Goal: Check status: Check status

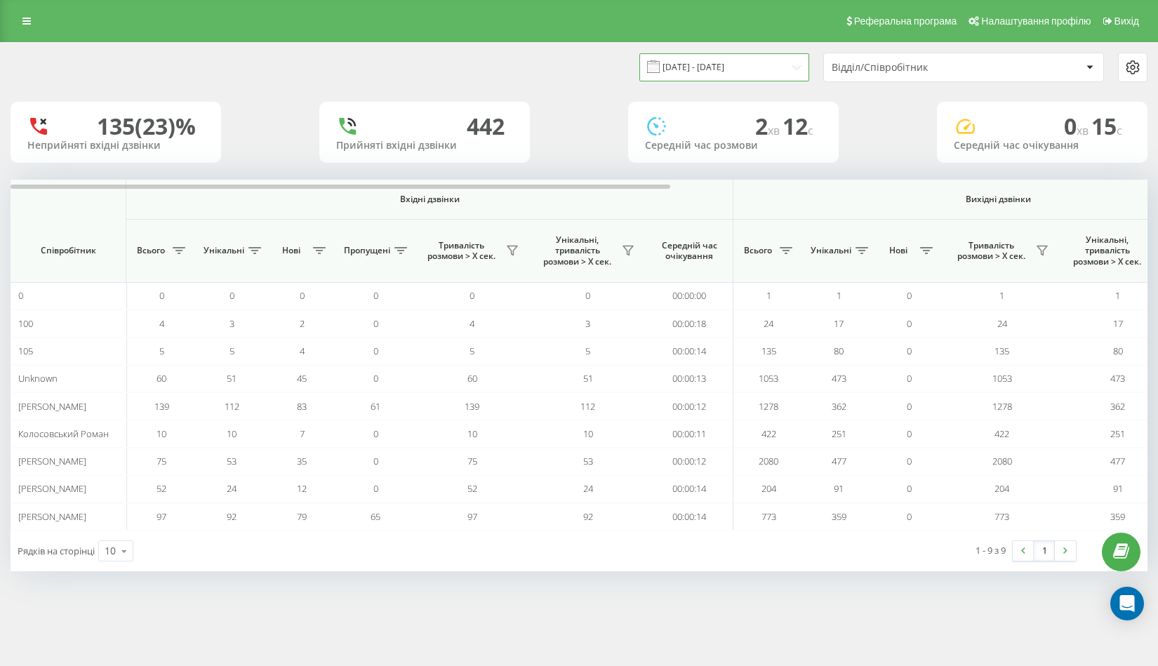
click at [754, 68] on input "[DATE] - [DATE]" at bounding box center [724, 66] width 170 height 27
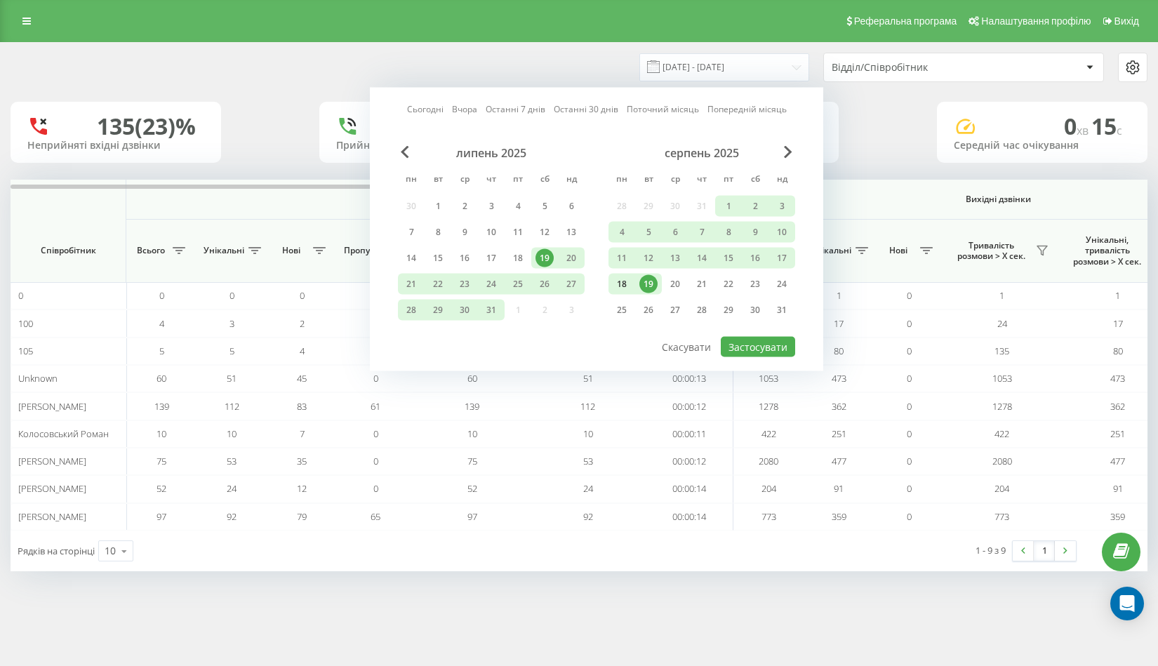
click at [627, 286] on div "18" at bounding box center [622, 284] width 18 height 18
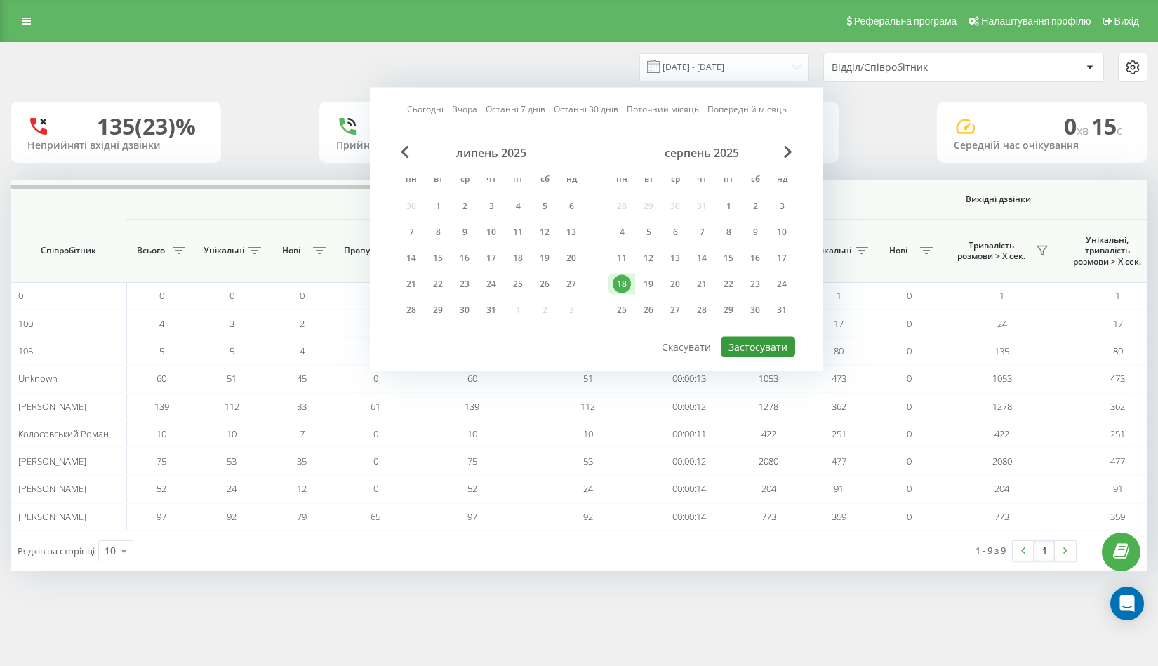
click at [752, 351] on button "Застосувати" at bounding box center [758, 347] width 74 height 20
type input "[DATE] - [DATE]"
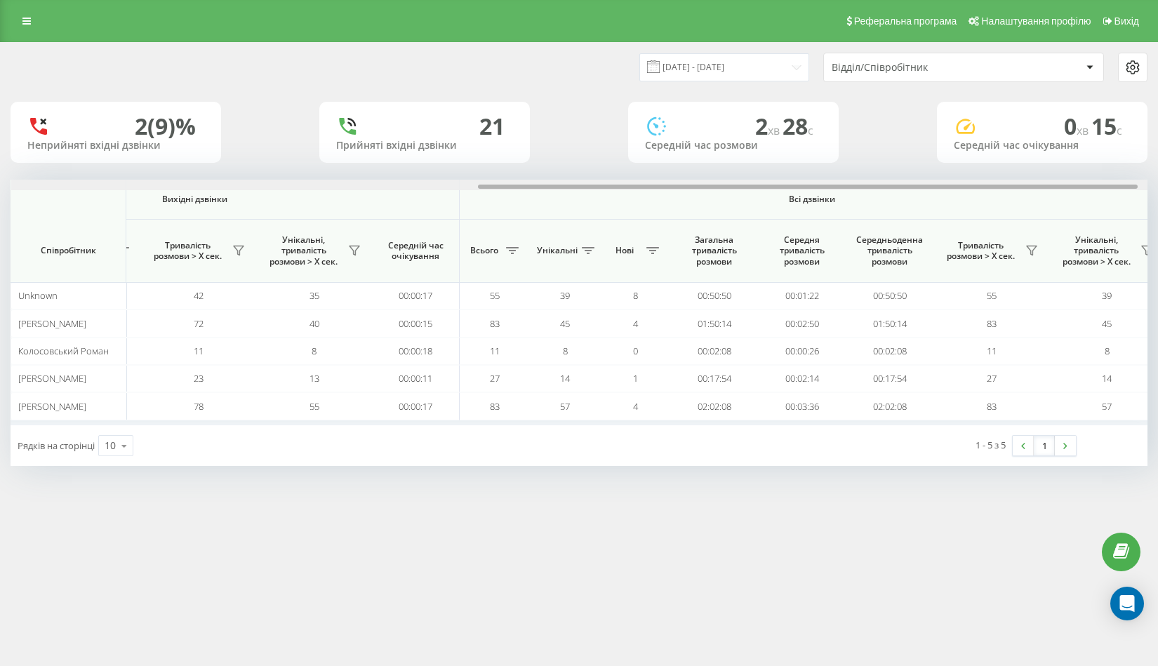
scroll to position [0, 821]
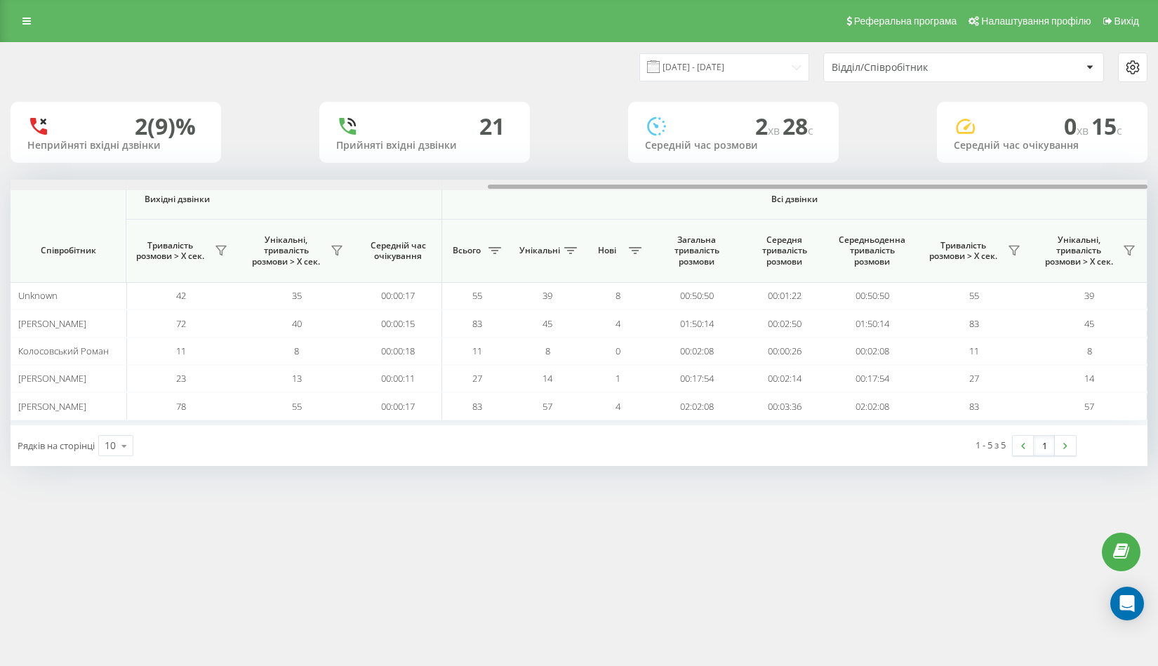
drag, startPoint x: 467, startPoint y: 179, endPoint x: 949, endPoint y: 204, distance: 482.8
click at [949, 204] on div "Вхідні дзвінки Вихідні дзвінки Всі дзвінки Співробітник Всього Унікальні Нові П…" at bounding box center [579, 303] width 1137 height 246
click at [1007, 251] on button at bounding box center [1014, 250] width 21 height 22
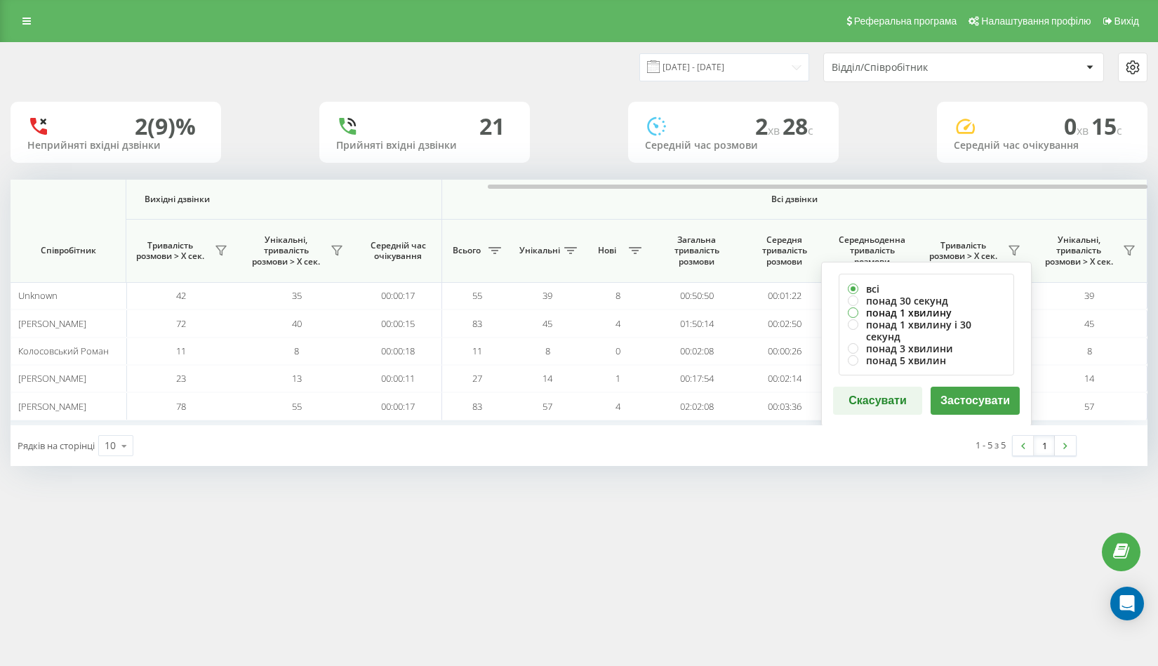
click at [921, 308] on label "понад 1 хвилину" at bounding box center [926, 313] width 157 height 12
radio input "true"
click at [961, 387] on button "Застосувати" at bounding box center [975, 401] width 89 height 28
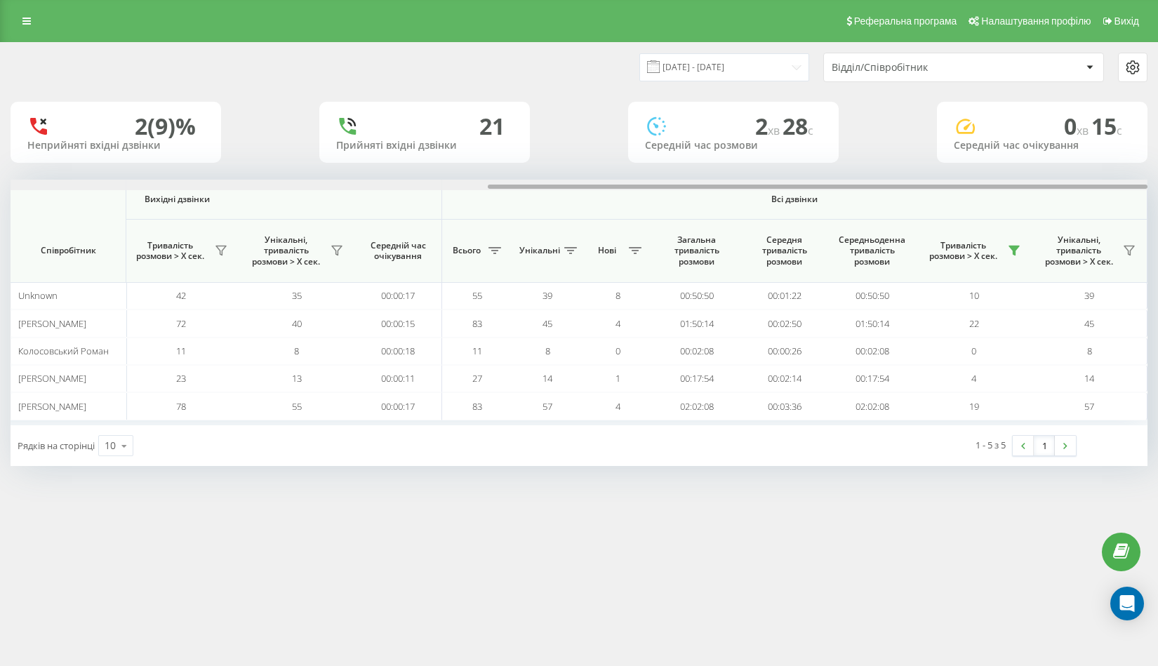
drag, startPoint x: 446, startPoint y: 185, endPoint x: 1006, endPoint y: 211, distance: 561.3
click at [1006, 211] on div "Вхідні дзвінки Вихідні дзвінки Всі дзвінки Співробітник Всього Унікальні Нові П…" at bounding box center [579, 303] width 1137 height 246
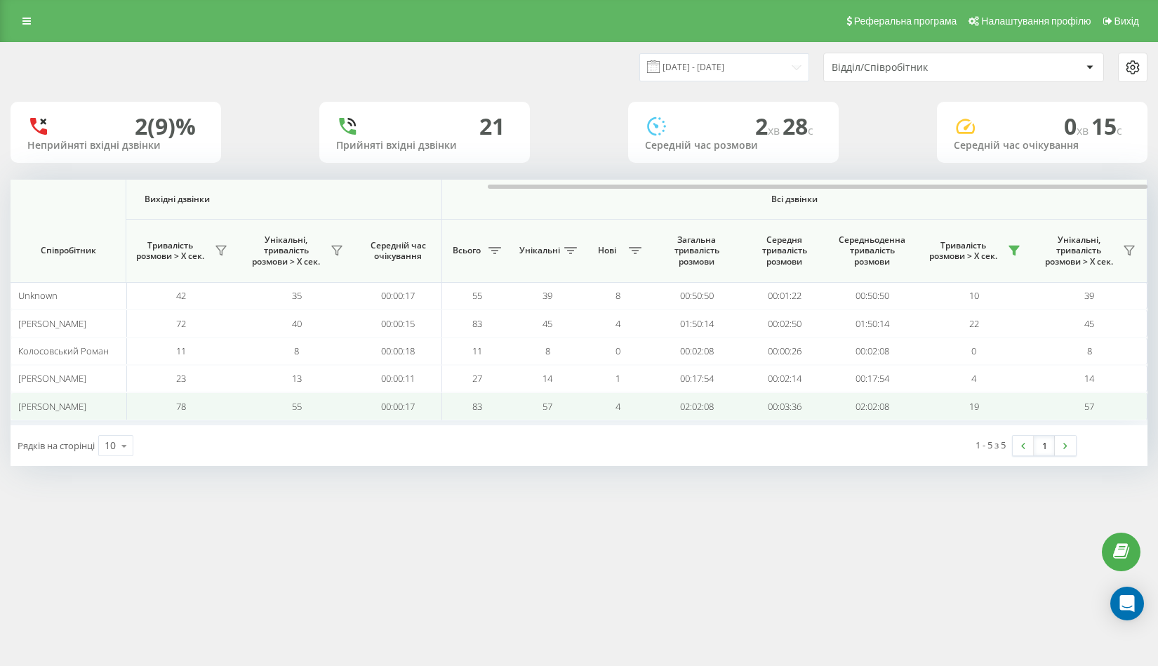
click at [696, 408] on td "02:02:08" at bounding box center [697, 405] width 88 height 27
